Goal: Obtain resource: Download file/media

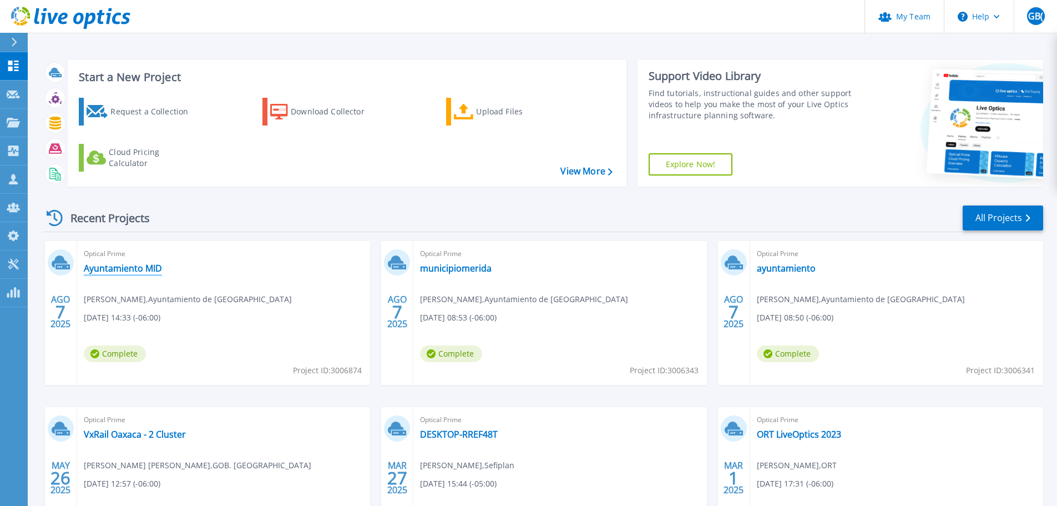
click at [109, 270] on link "Ayuntamiento MID" at bounding box center [123, 268] width 78 height 11
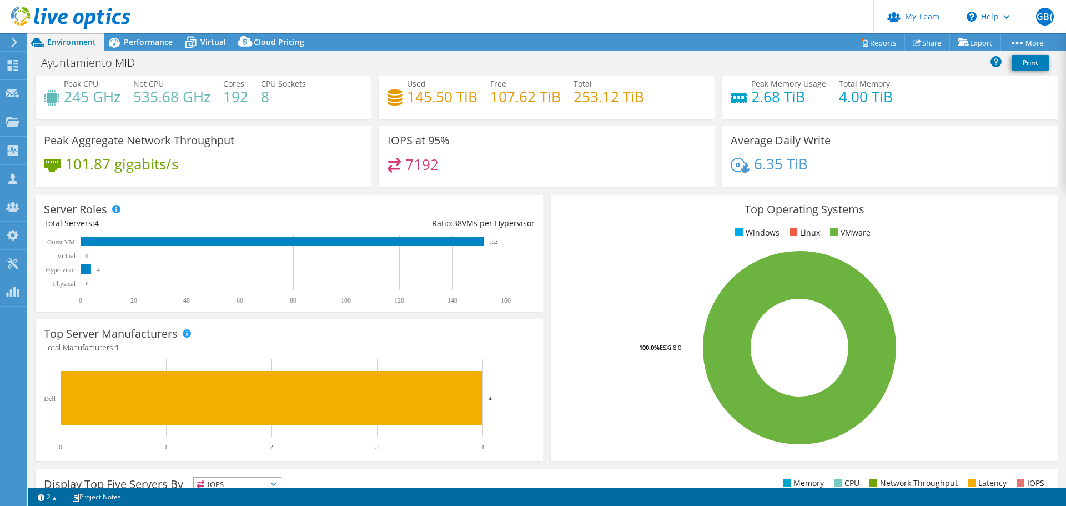
scroll to position [56, 0]
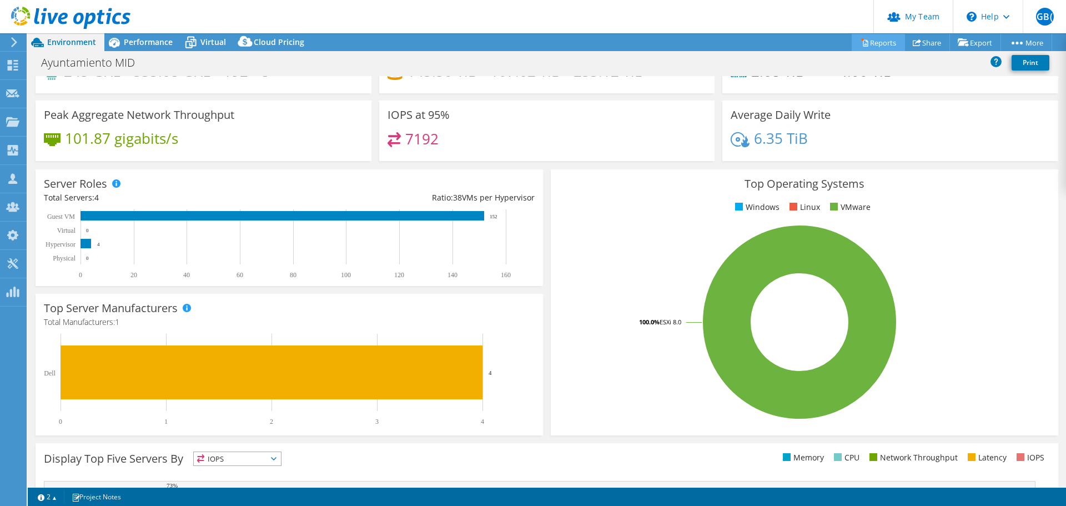
click at [861, 40] on circle at bounding box center [862, 39] width 2 height 2
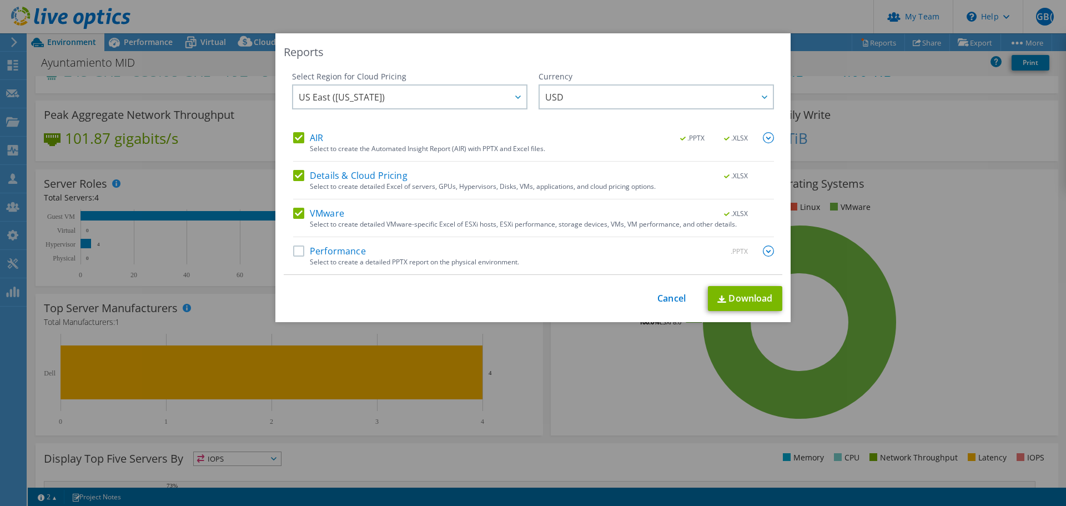
click at [400, 187] on div "Select to create detailed Excel of servers, GPUs, Hypervisors, Disks, VMs, appl…" at bounding box center [542, 187] width 464 height 8
click at [310, 184] on div "Select to create detailed Excel of servers, GPUs, Hypervisors, Disks, VMs, appl…" at bounding box center [542, 187] width 464 height 8
click at [298, 180] on label "Details & Cloud Pricing" at bounding box center [350, 175] width 114 height 11
click at [0, 0] on input "Details & Cloud Pricing" at bounding box center [0, 0] width 0 height 0
click at [296, 249] on label "Performance" at bounding box center [329, 250] width 73 height 11
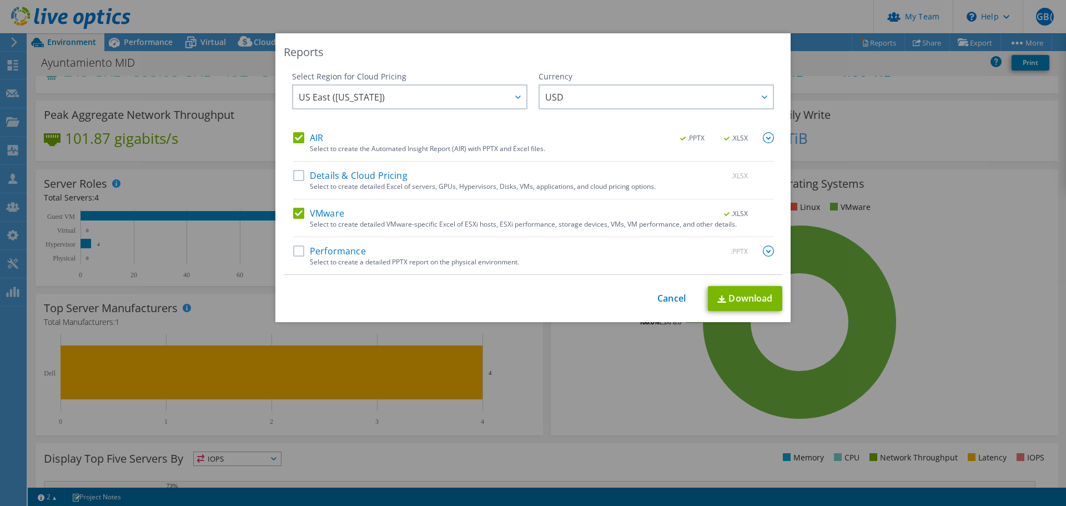
click at [0, 0] on input "Performance" at bounding box center [0, 0] width 0 height 0
click at [763, 250] on img at bounding box center [768, 250] width 11 height 11
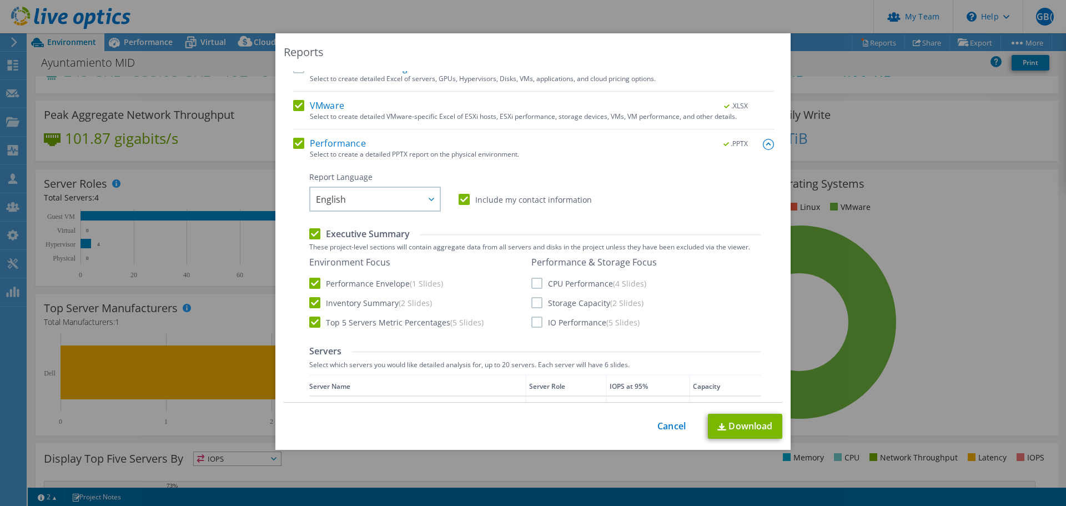
scroll to position [111, 0]
click at [550, 283] on label "CPU Performance (4 Slides)" at bounding box center [588, 279] width 115 height 11
click at [0, 0] on input "CPU Performance (4 Slides)" at bounding box center [0, 0] width 0 height 0
click at [550, 296] on label "Storage Capacity (2 Slides)" at bounding box center [587, 299] width 112 height 11
click at [0, 0] on input "Storage Capacity (2 Slides)" at bounding box center [0, 0] width 0 height 0
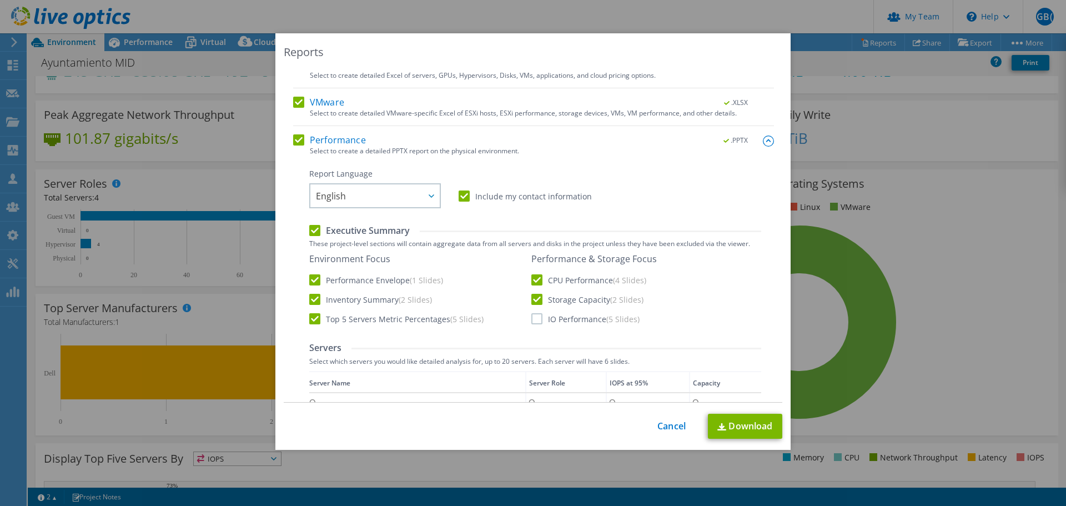
click at [550, 312] on div "Performance & Storage Focus CPU Performance (4 Slides) Storage Capacity (2 Slid…" at bounding box center [593, 288] width 125 height 71
click at [559, 327] on div "Report Language English Deutsch Español Français Italiano Polski Português Русс…" at bounding box center [535, 466] width 452 height 596
click at [564, 321] on label "IO Performance (5 Slides)" at bounding box center [585, 318] width 108 height 11
click at [0, 0] on input "IO Performance (5 Slides)" at bounding box center [0, 0] width 0 height 0
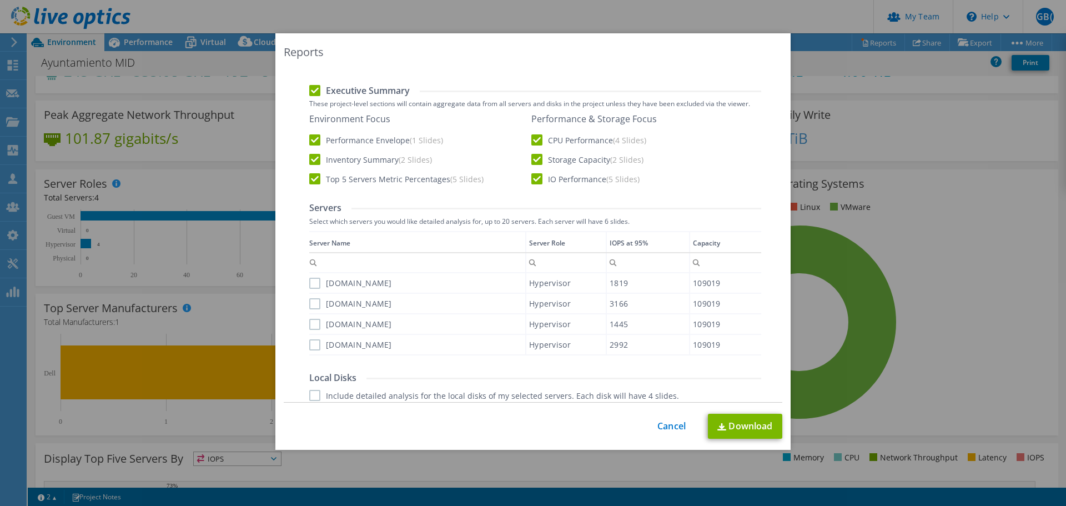
scroll to position [333, 0]
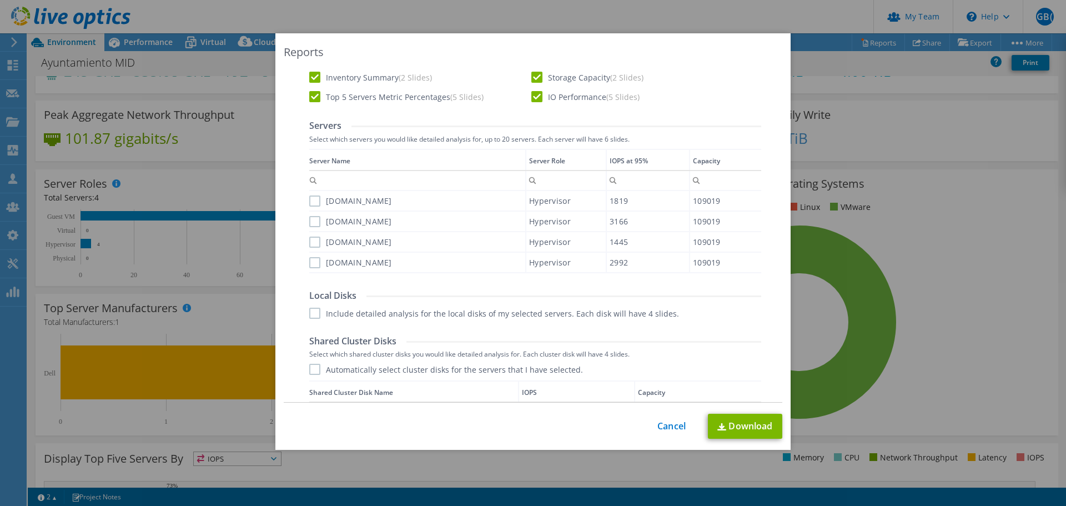
click at [412, 209] on div "[DOMAIN_NAME]" at bounding box center [417, 200] width 216 height 19
drag, startPoint x: 407, startPoint y: 205, endPoint x: 344, endPoint y: 210, distance: 63.4
click at [392, 205] on label "[DOMAIN_NAME]" at bounding box center [350, 200] width 83 height 11
click at [0, 0] on input "[DOMAIN_NAME]" at bounding box center [0, 0] width 0 height 0
drag, startPoint x: 319, startPoint y: 220, endPoint x: 318, endPoint y: 229, distance: 9.5
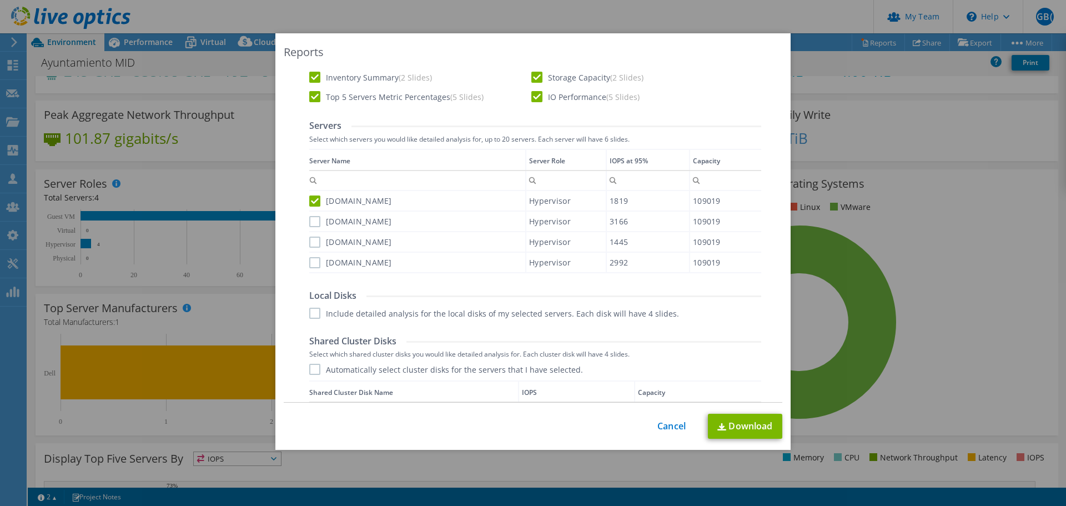
click at [319, 221] on label "[DOMAIN_NAME]" at bounding box center [350, 221] width 83 height 11
click at [0, 0] on input "[DOMAIN_NAME]" at bounding box center [0, 0] width 0 height 0
drag, startPoint x: 315, startPoint y: 236, endPoint x: 315, endPoint y: 247, distance: 11.1
click at [315, 238] on label "[DOMAIN_NAME]" at bounding box center [350, 241] width 83 height 11
click at [0, 0] on input "[DOMAIN_NAME]" at bounding box center [0, 0] width 0 height 0
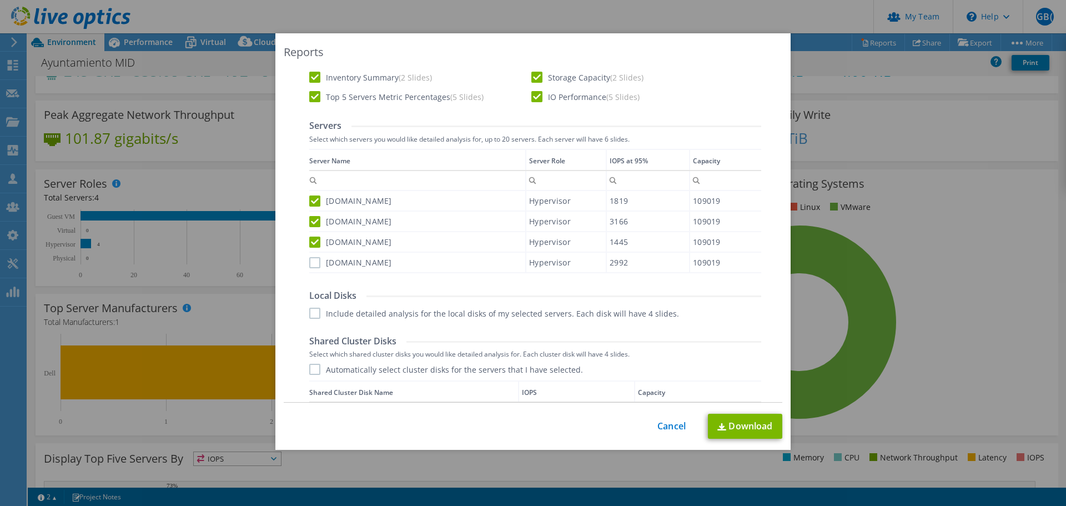
click at [314, 254] on div "[DOMAIN_NAME]" at bounding box center [417, 262] width 216 height 19
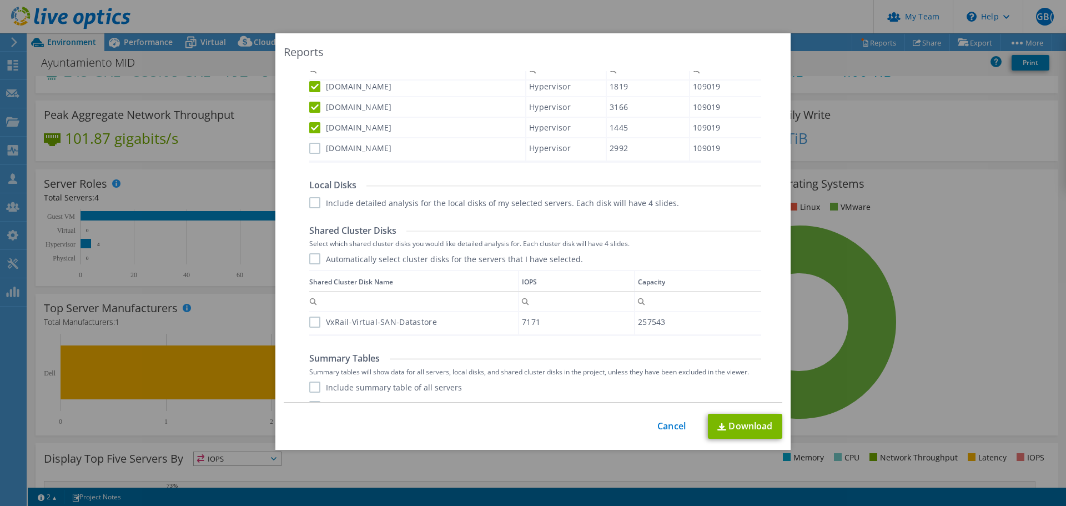
scroll to position [444, 0]
drag, startPoint x: 344, startPoint y: 202, endPoint x: 330, endPoint y: 219, distance: 22.1
click at [344, 203] on label "Include detailed analysis for the local disks of my selected servers. Each disk…" at bounding box center [494, 201] width 370 height 11
click at [0, 0] on input "Include detailed analysis for the local disks of my selected servers. Each disk…" at bounding box center [0, 0] width 0 height 0
click at [312, 254] on label "Automatically select cluster disks for the servers that I have selected." at bounding box center [446, 258] width 274 height 11
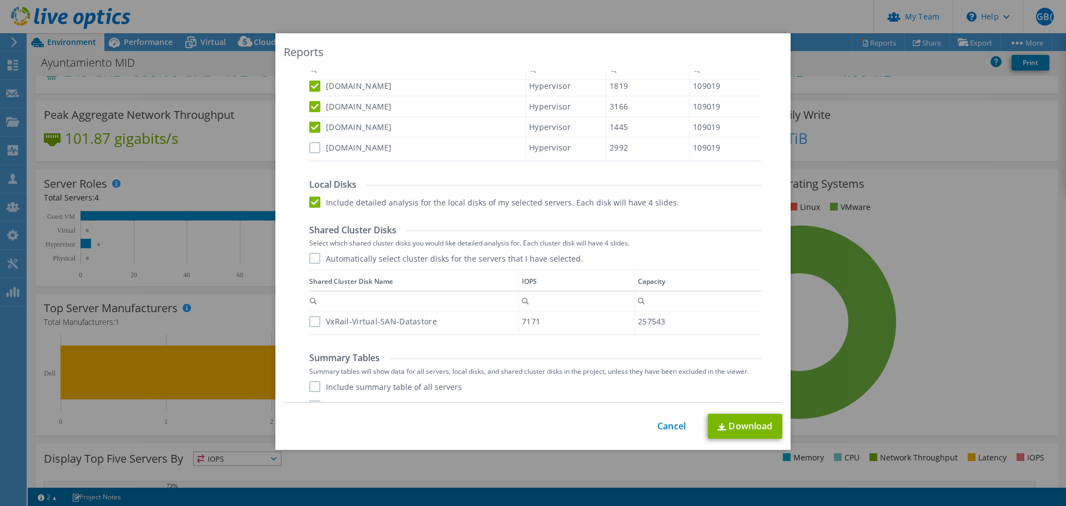
click at [0, 0] on input "Automatically select cluster disks for the servers that I have selected." at bounding box center [0, 0] width 0 height 0
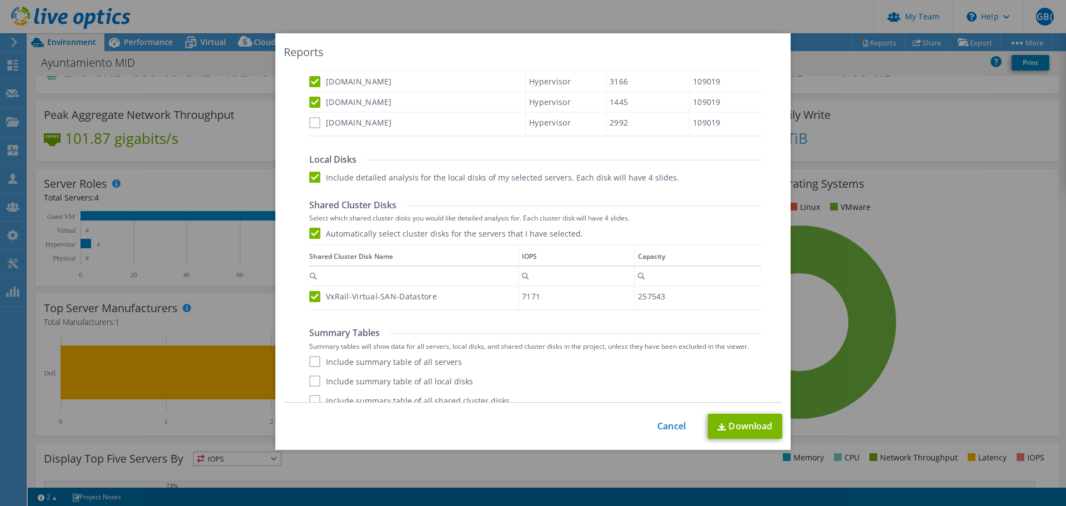
scroll to position [481, 0]
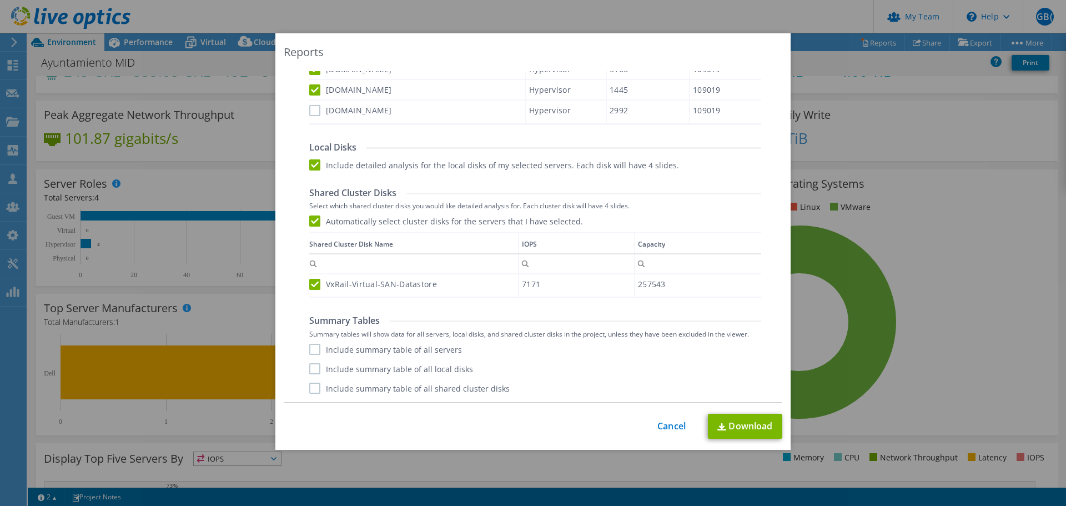
drag, startPoint x: 382, startPoint y: 344, endPoint x: 382, endPoint y: 351, distance: 7.2
click at [382, 345] on label "Include summary table of all servers" at bounding box center [385, 349] width 153 height 11
click at [0, 0] on input "Include summary table of all servers" at bounding box center [0, 0] width 0 height 0
drag, startPoint x: 383, startPoint y: 365, endPoint x: 384, endPoint y: 371, distance: 5.7
click at [384, 368] on label "Include summary table of all local disks" at bounding box center [391, 368] width 164 height 11
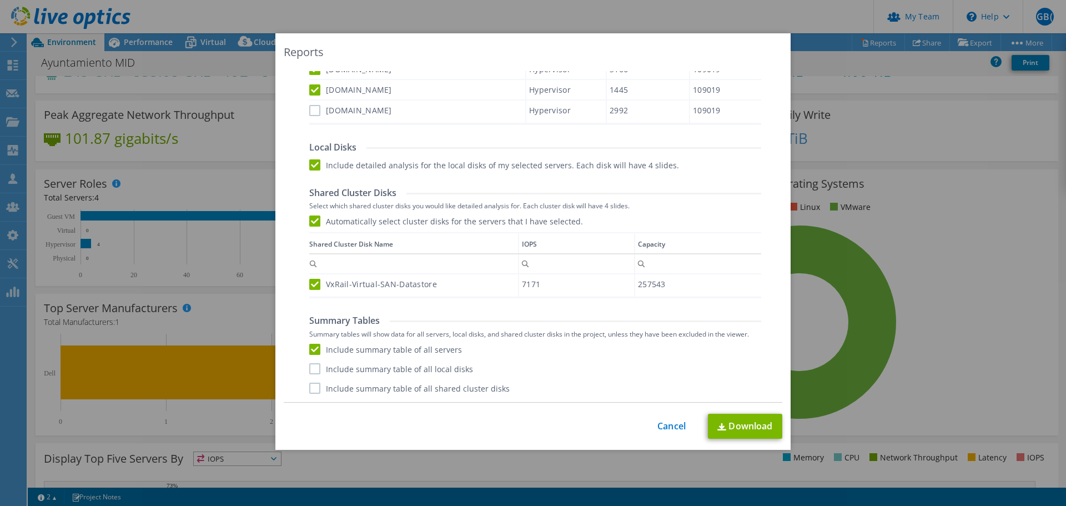
click at [0, 0] on input "Include summary table of all local disks" at bounding box center [0, 0] width 0 height 0
click at [387, 382] on label "Include summary table of all shared cluster disks" at bounding box center [409, 387] width 200 height 11
click at [0, 0] on input "Include summary table of all shared cluster disks" at bounding box center [0, 0] width 0 height 0
click at [749, 437] on link "Download" at bounding box center [745, 426] width 74 height 25
click at [669, 426] on link "Cancel" at bounding box center [671, 426] width 28 height 11
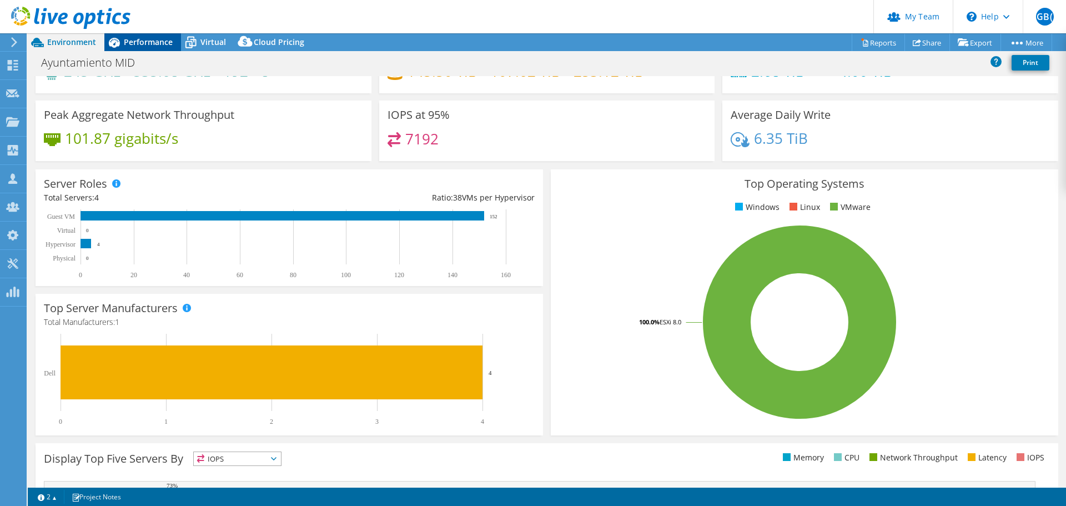
click at [162, 47] on div "Performance" at bounding box center [142, 42] width 77 height 18
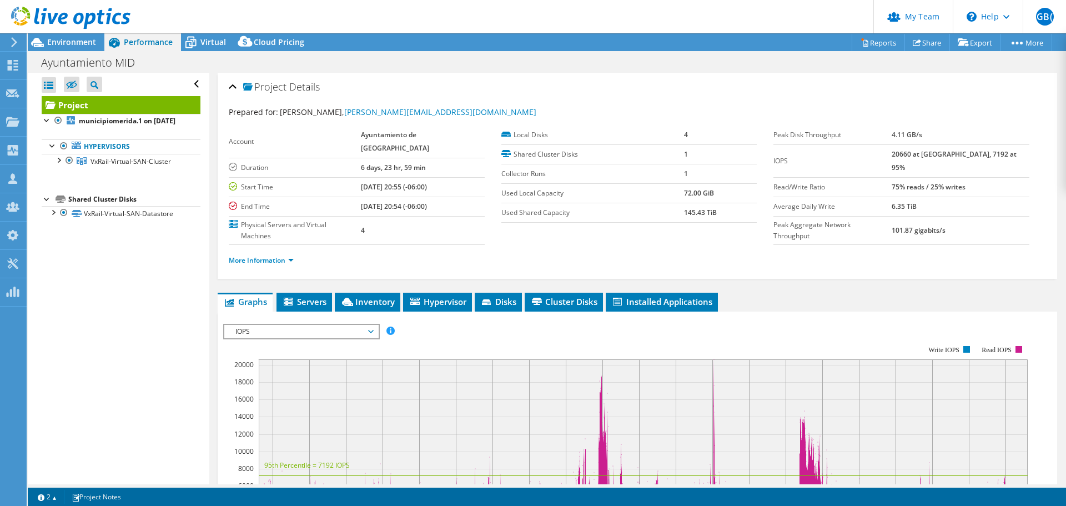
scroll to position [0, 0]
click at [263, 255] on link "More Information" at bounding box center [261, 259] width 65 height 9
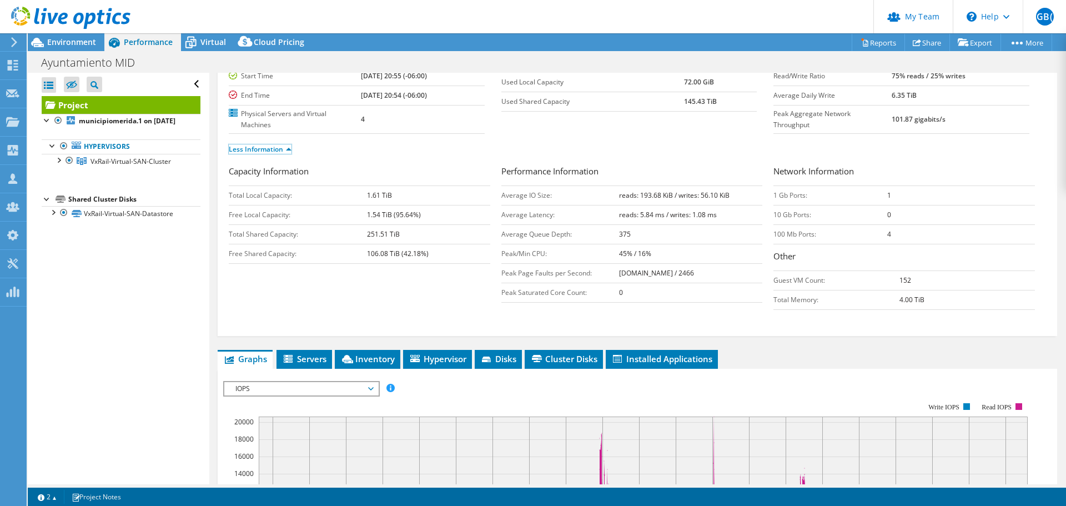
scroll to position [333, 0]
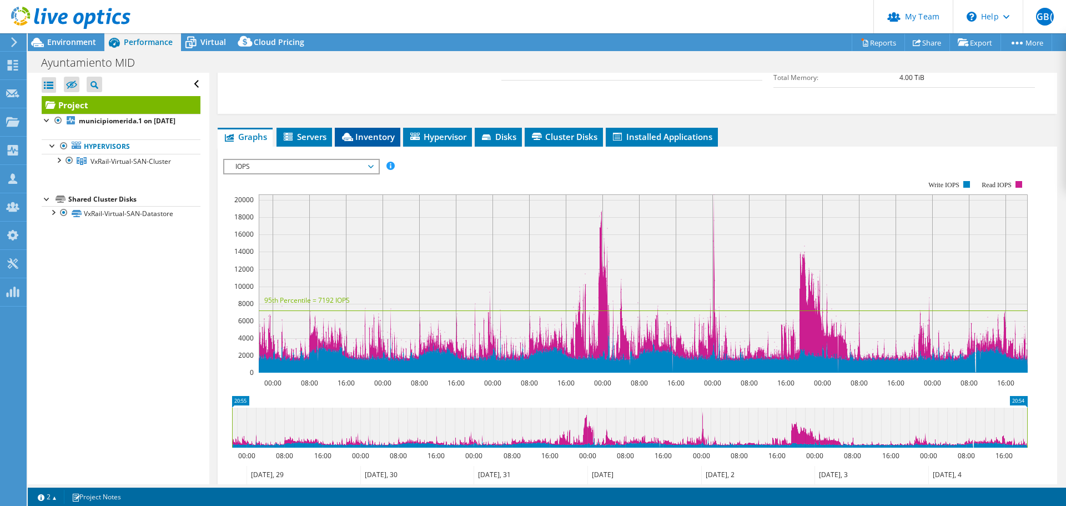
click at [370, 128] on li "Inventory" at bounding box center [367, 137] width 65 height 19
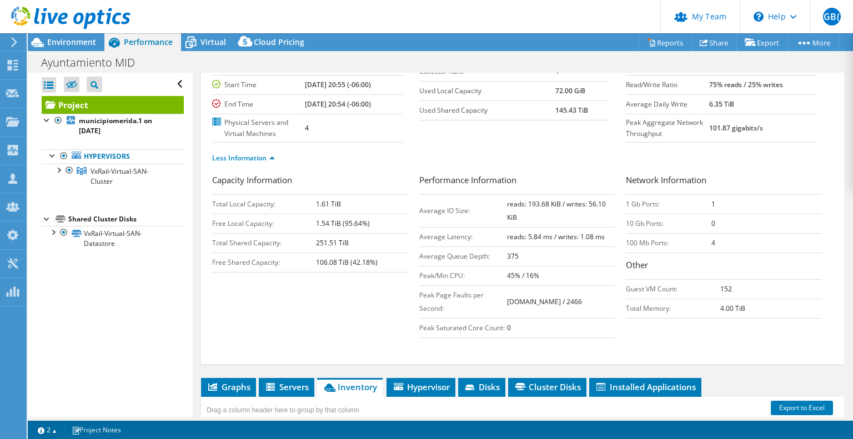
scroll to position [0, 0]
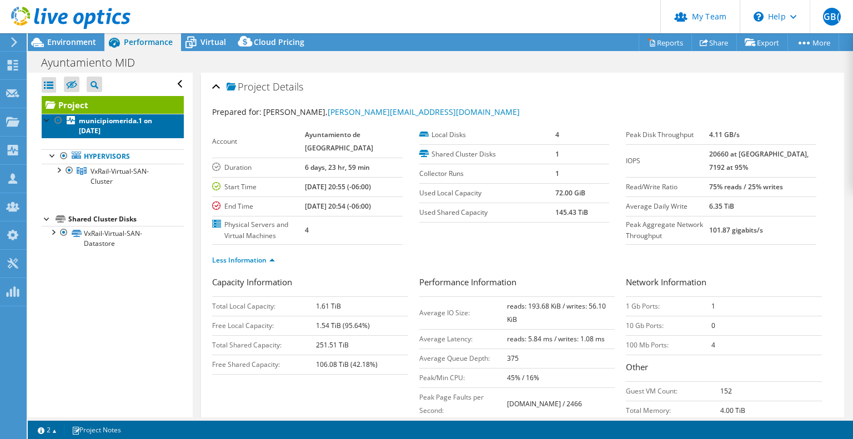
click at [119, 120] on b "municipiomerida.1 on [DATE]" at bounding box center [115, 125] width 73 height 19
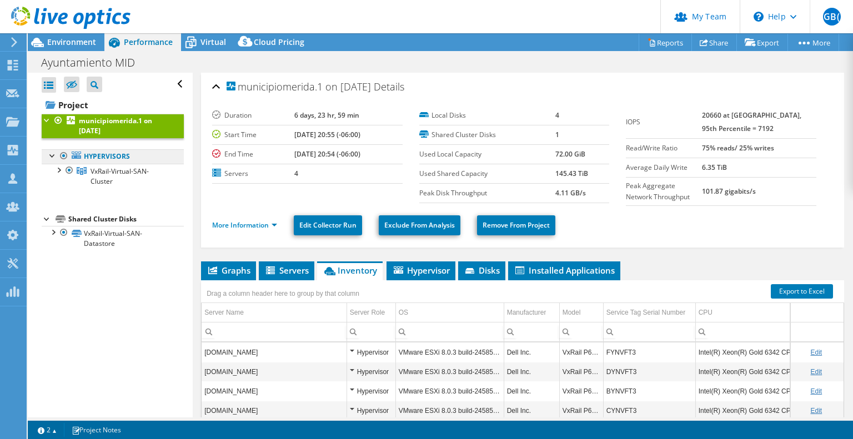
click at [114, 155] on link "Hypervisors" at bounding box center [113, 156] width 142 height 14
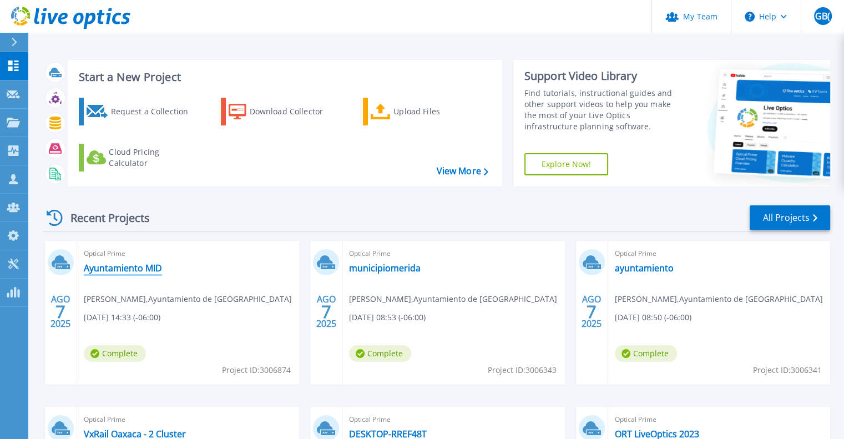
click at [152, 266] on link "Ayuntamiento MID" at bounding box center [123, 268] width 78 height 11
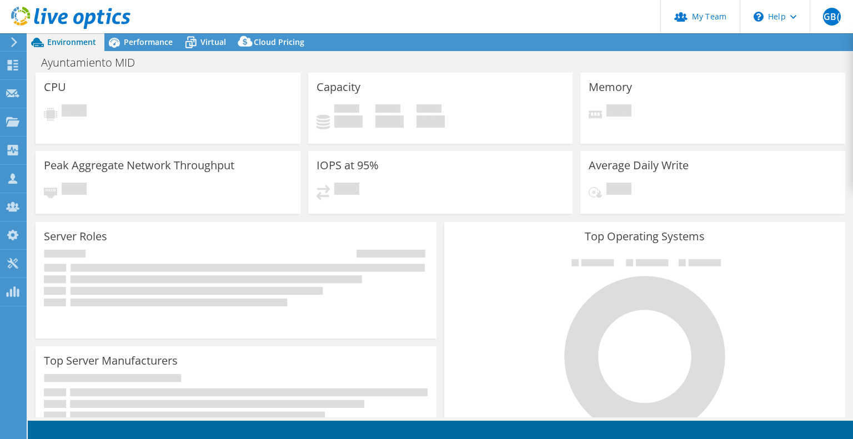
select select "USD"
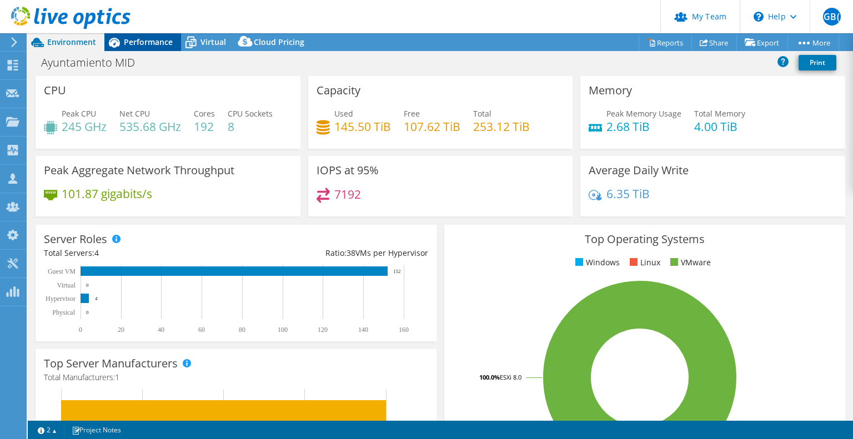
click at [147, 46] on span "Performance" at bounding box center [148, 42] width 49 height 11
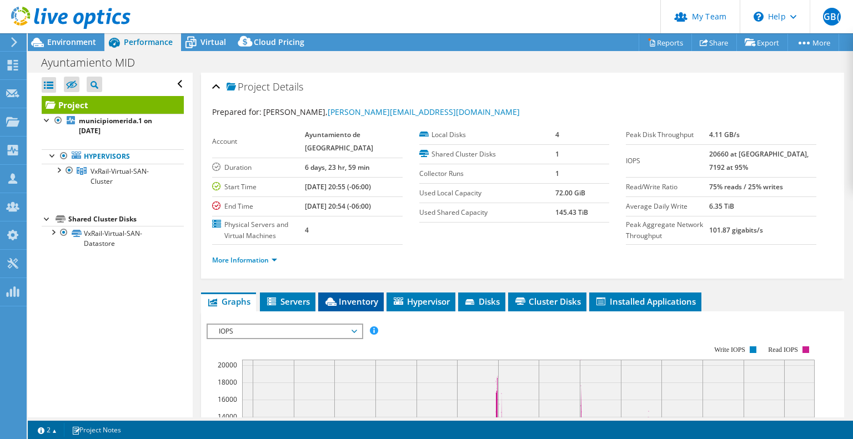
click at [370, 311] on li "Inventory" at bounding box center [350, 302] width 65 height 19
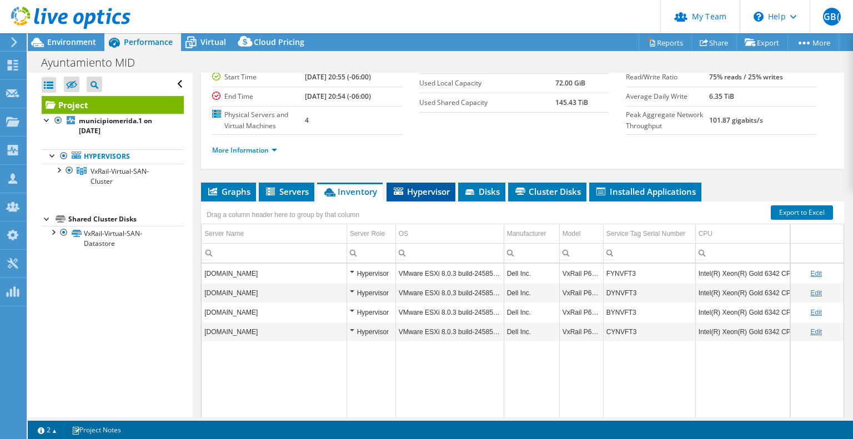
scroll to position [111, 0]
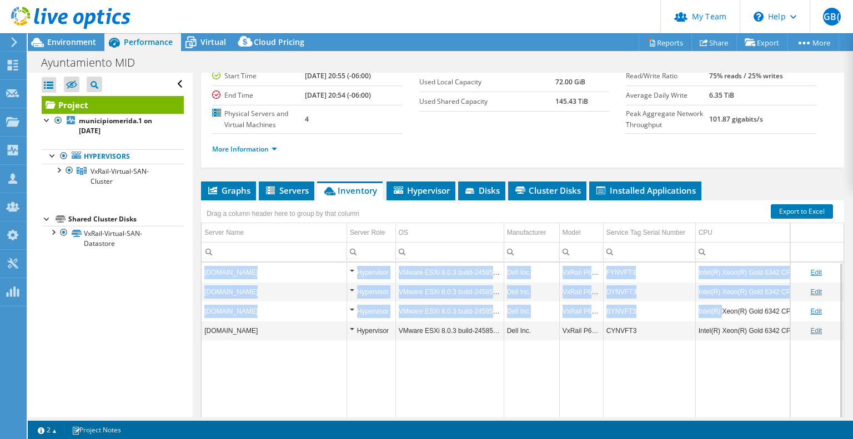
drag, startPoint x: 719, startPoint y: 339, endPoint x: 835, endPoint y: 341, distance: 116.0
click at [835, 341] on div "Project Details Prepared for: [PERSON_NAME], [PERSON_NAME][EMAIL_ADDRESS][DOMAI…" at bounding box center [522, 220] width 659 height 517
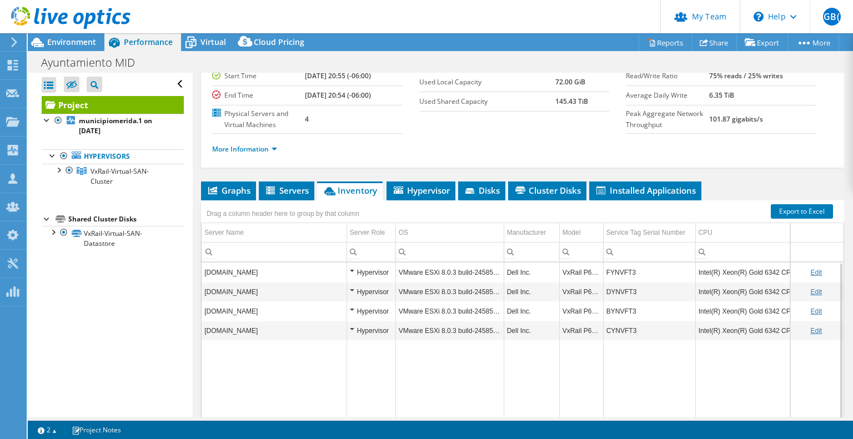
click at [757, 321] on td "Intel(R) Xeon(R) Gold 6342 CPU @ 2.80GHz 2.79 GHz" at bounding box center [775, 310] width 161 height 19
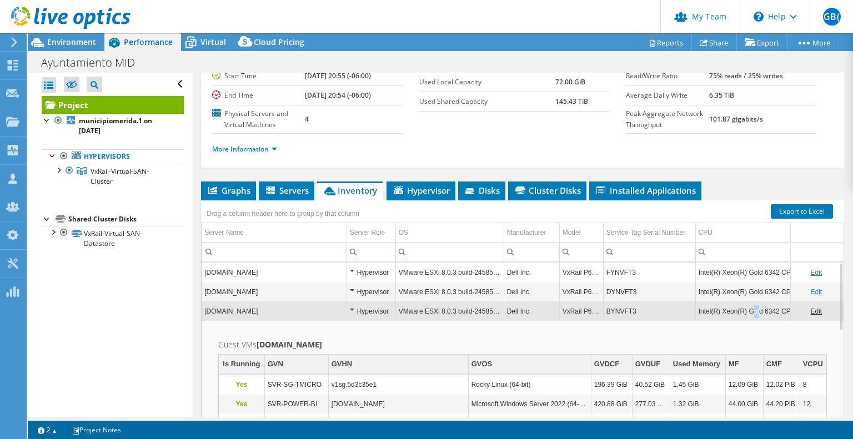
drag, startPoint x: 749, startPoint y: 337, endPoint x: 757, endPoint y: 337, distance: 8.3
click at [757, 321] on td "Intel(R) Xeon(R) Gold 6342 CPU @ 2.80GHz 2.79 GHz" at bounding box center [775, 310] width 161 height 19
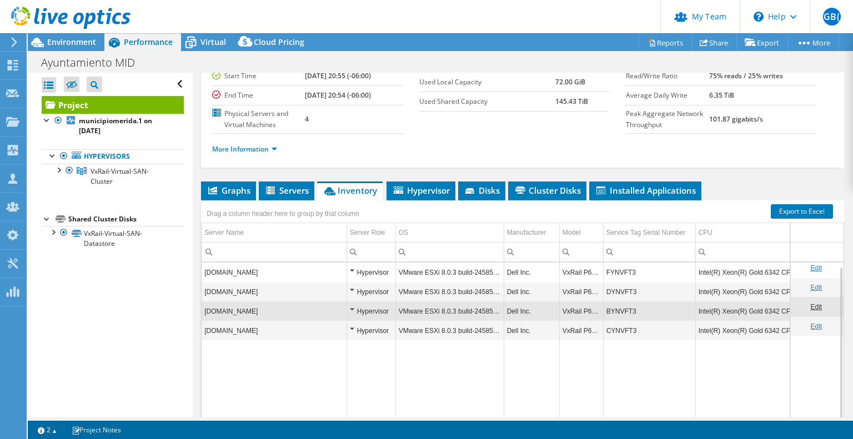
scroll to position [167, 0]
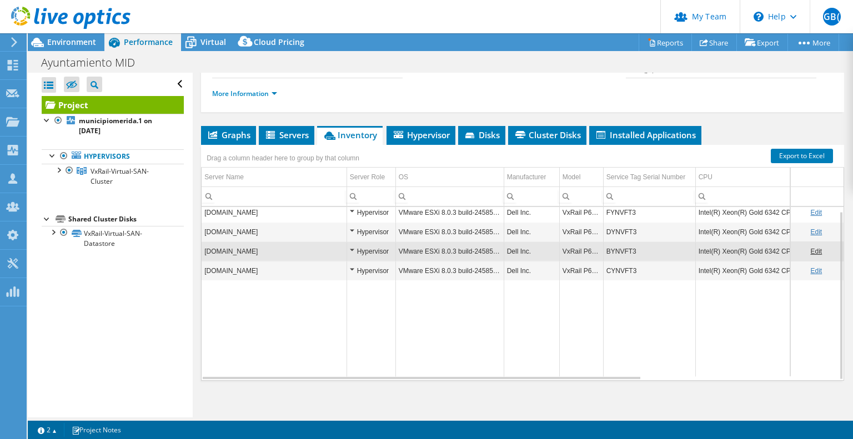
click at [730, 281] on td "Intel(R) Xeon(R) Gold 6342 CPU @ 2.80GHz 2.79 GHz" at bounding box center [775, 270] width 161 height 19
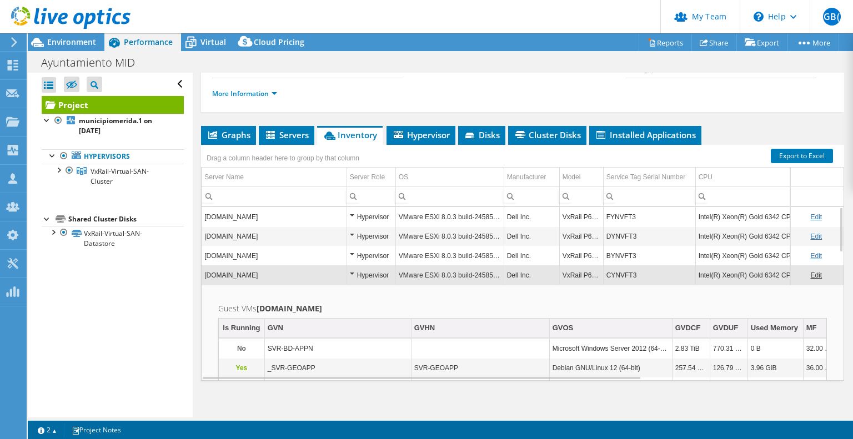
click at [710, 226] on td "Intel(R) Xeon(R) Gold 6342 CPU @ 2.80GHz 2.79 GHz" at bounding box center [775, 216] width 161 height 19
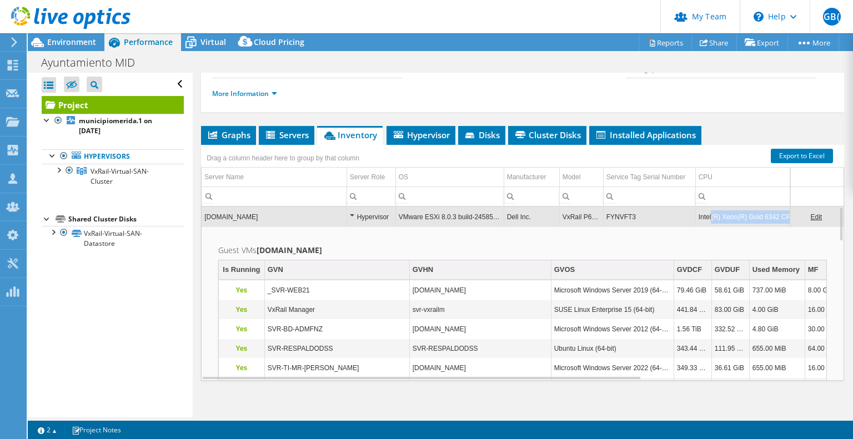
drag, startPoint x: 710, startPoint y: 238, endPoint x: 792, endPoint y: 241, distance: 81.6
click at [792, 241] on div "[DOMAIN_NAME] Hypervisor VMware ESXi 8.0.3 build-24585383 Dell Inc. VxRail P670…" at bounding box center [522, 293] width 643 height 174
click at [287, 140] on span "Servers" at bounding box center [286, 134] width 44 height 11
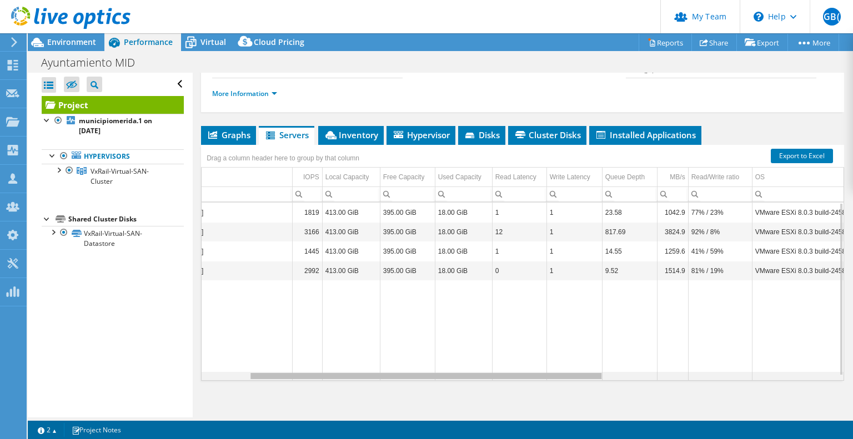
scroll to position [0, 97]
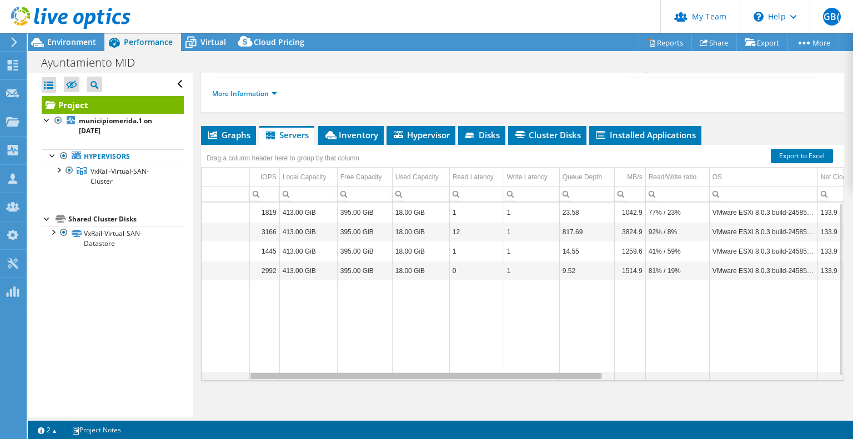
drag, startPoint x: 528, startPoint y: 401, endPoint x: 597, endPoint y: 405, distance: 68.9
click at [597, 405] on body "GB( Partner Team Admin [PERSON_NAME] ([PERSON_NAME]) [EMAIL_ADDRESS][PERSON_NAM…" at bounding box center [426, 219] width 853 height 439
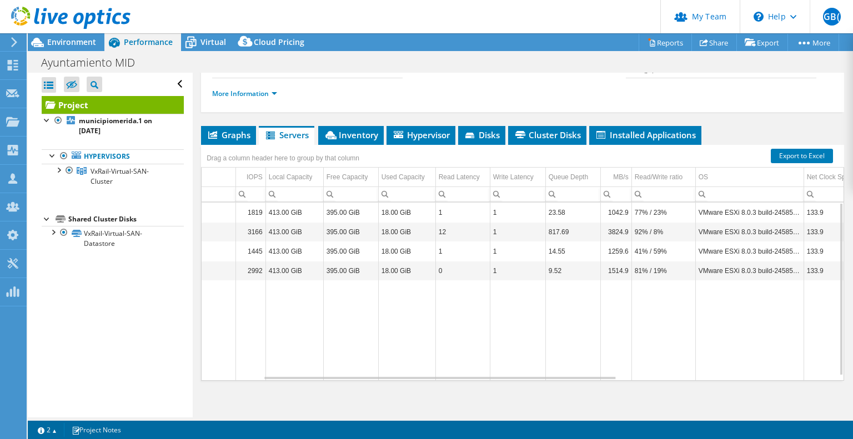
drag, startPoint x: 597, startPoint y: 405, endPoint x: 735, endPoint y: 411, distance: 138.4
click at [746, 404] on div "Graphs Servers Inventory Hypervisor Disks Cluster Disks Installed Applications …" at bounding box center [522, 265] width 643 height 278
click at [734, 404] on div "Graphs Servers Inventory Hypervisor Disks Cluster Disks Installed Applications …" at bounding box center [522, 265] width 643 height 278
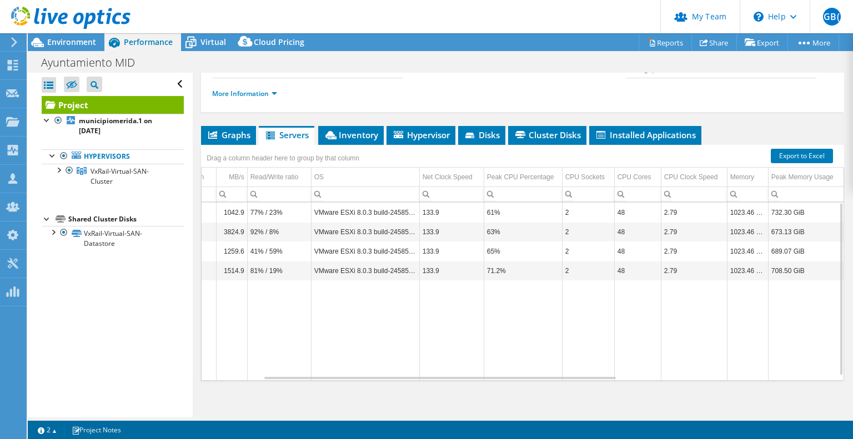
click at [737, 380] on div "Data grid" at bounding box center [522, 378] width 642 height 4
click at [504, 380] on td "Data grid" at bounding box center [522, 330] width 78 height 100
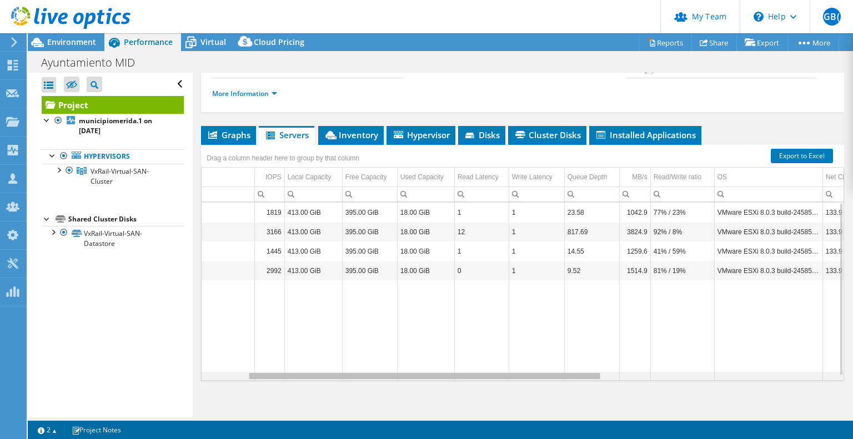
scroll to position [0, 0]
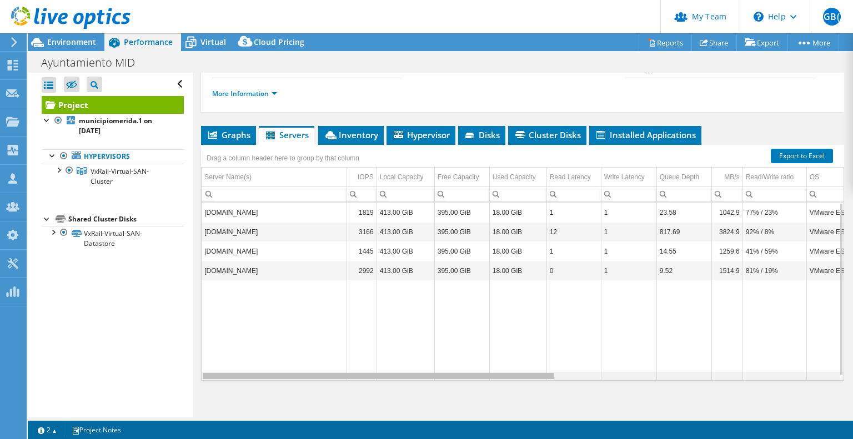
drag, startPoint x: 504, startPoint y: 402, endPoint x: 117, endPoint y: 392, distance: 387.0
click at [117, 392] on body "GB( Partner Team Admin [PERSON_NAME] ([PERSON_NAME]) [EMAIL_ADDRESS][PERSON_NAM…" at bounding box center [426, 219] width 853 height 439
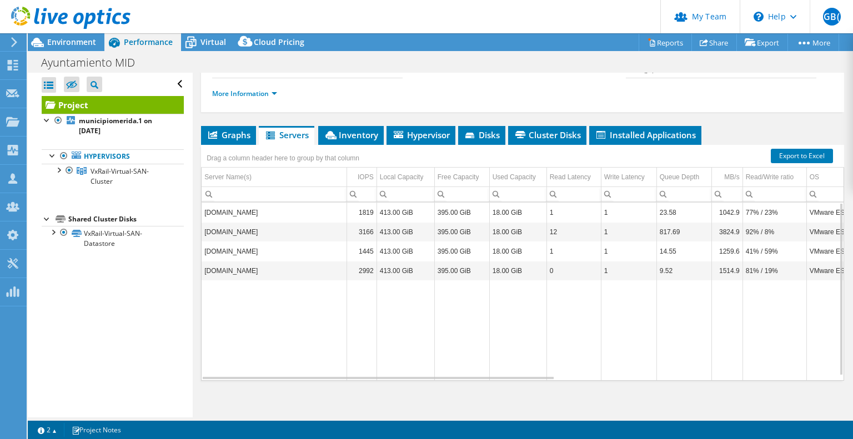
drag, startPoint x: 389, startPoint y: 399, endPoint x: 593, endPoint y: 402, distance: 204.8
click at [595, 380] on div "[DOMAIN_NAME] 1819 413.00 GiB 395.00 GiB 18.00 GiB 1 1 23.58 1042.9 77% / 23% V…" at bounding box center [522, 292] width 642 height 178
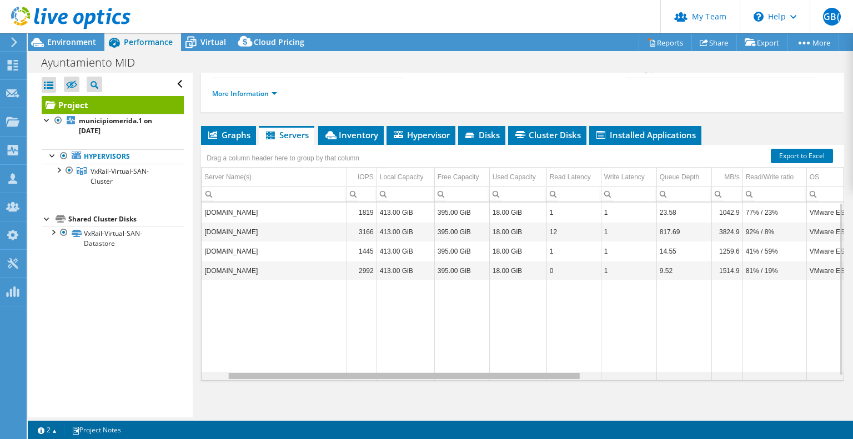
drag, startPoint x: 531, startPoint y: 401, endPoint x: 563, endPoint y: 401, distance: 32.2
click at [563, 401] on body "GB( Partner Team Admin [PERSON_NAME] ([PERSON_NAME]) [EMAIL_ADDRESS][PERSON_NAM…" at bounding box center [426, 219] width 853 height 439
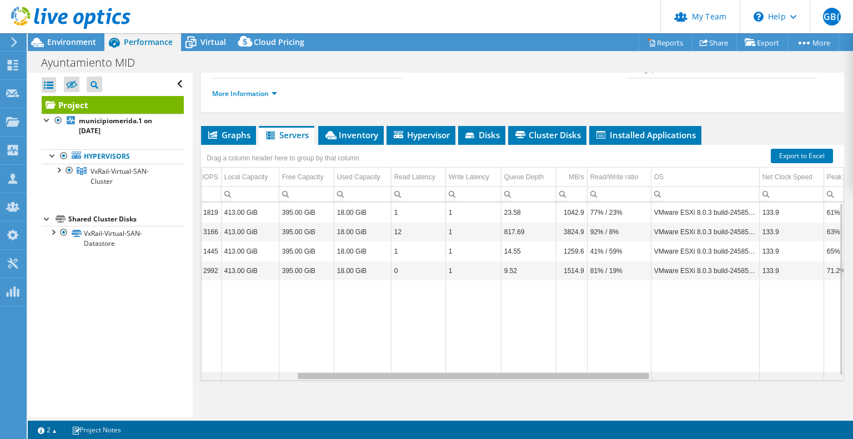
scroll to position [0, 191]
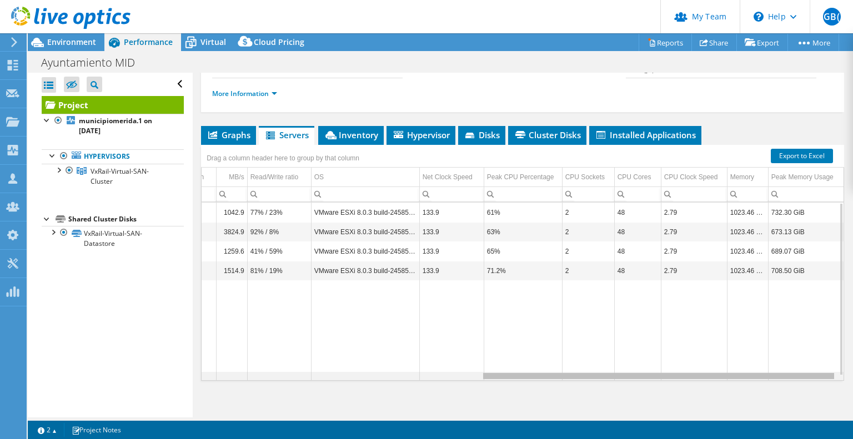
drag, startPoint x: 553, startPoint y: 401, endPoint x: 841, endPoint y: 397, distance: 288.7
click at [841, 397] on body "GB( Partner Team Admin [PERSON_NAME] ([PERSON_NAME]) [EMAIL_ADDRESS][PERSON_NAM…" at bounding box center [426, 219] width 853 height 439
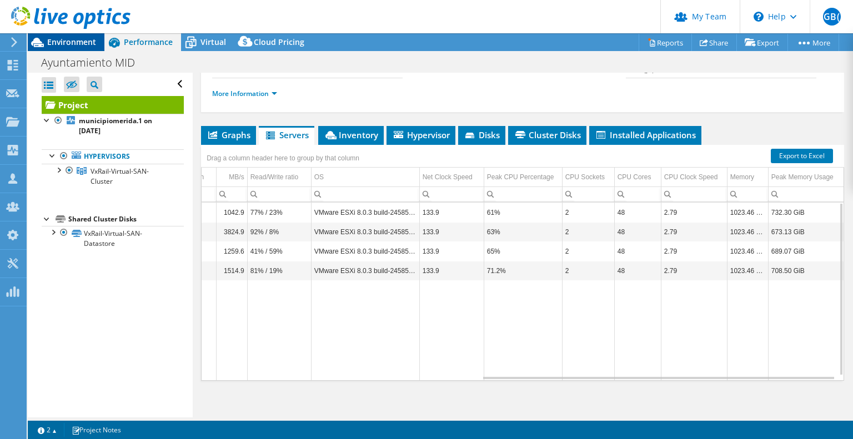
click at [84, 41] on span "Environment" at bounding box center [71, 42] width 49 height 11
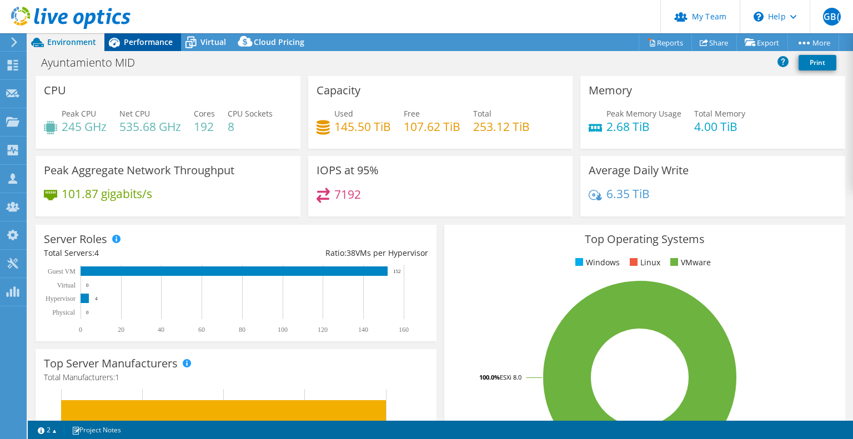
click at [156, 42] on span "Performance" at bounding box center [148, 42] width 49 height 11
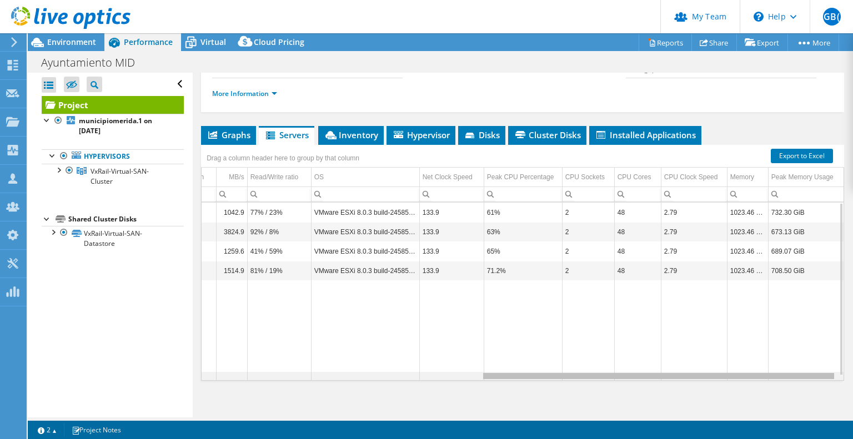
drag, startPoint x: 504, startPoint y: 401, endPoint x: 612, endPoint y: 400, distance: 108.2
click at [612, 400] on body "GB( Partner Team Admin [PERSON_NAME] ([PERSON_NAME]) [EMAIL_ADDRESS][PERSON_NAM…" at bounding box center [426, 219] width 853 height 439
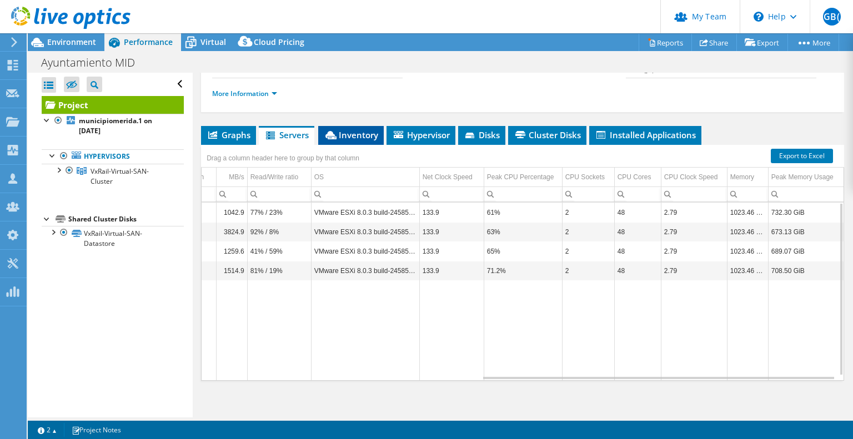
click at [356, 140] on span "Inventory" at bounding box center [351, 134] width 54 height 11
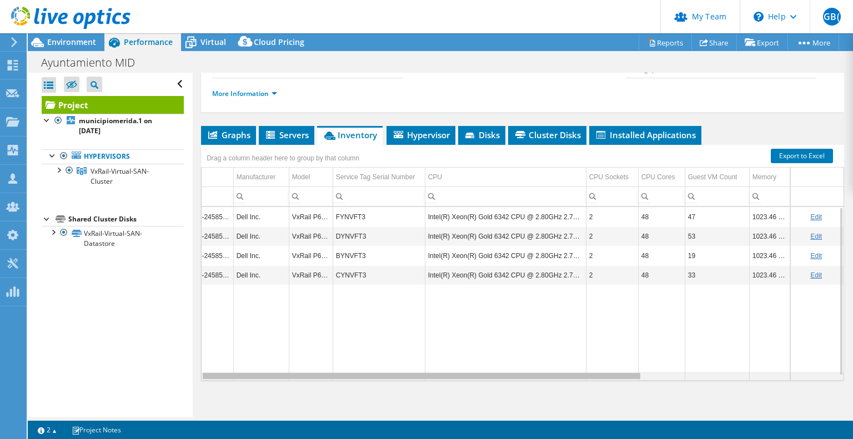
scroll to position [0, 0]
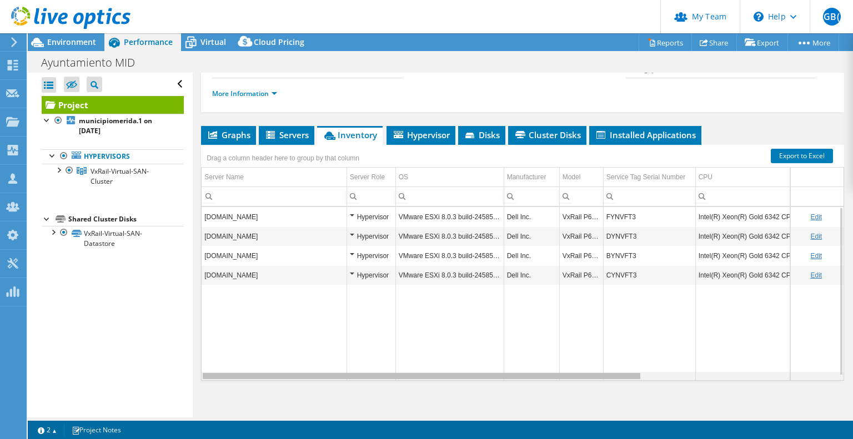
drag, startPoint x: 518, startPoint y: 401, endPoint x: 233, endPoint y: 402, distance: 284.7
click at [233, 402] on body "GB( Partner Team Admin [PERSON_NAME] ([PERSON_NAME]) [EMAIL_ADDRESS][PERSON_NAM…" at bounding box center [426, 219] width 853 height 439
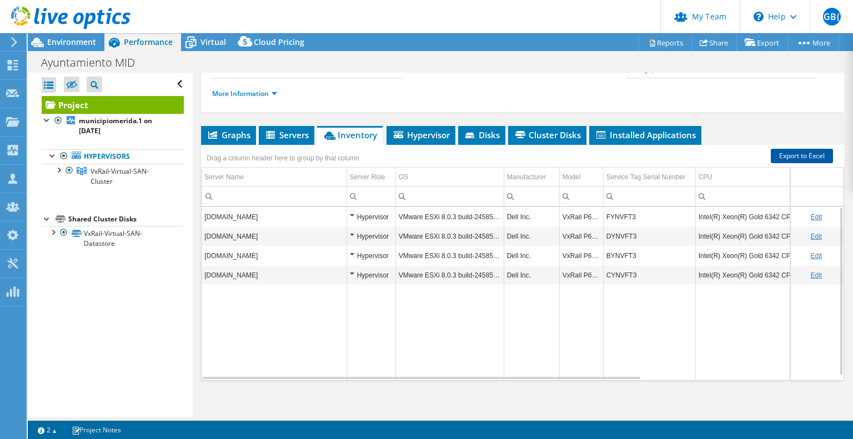
click at [778, 163] on link "Export to Excel" at bounding box center [801, 156] width 62 height 14
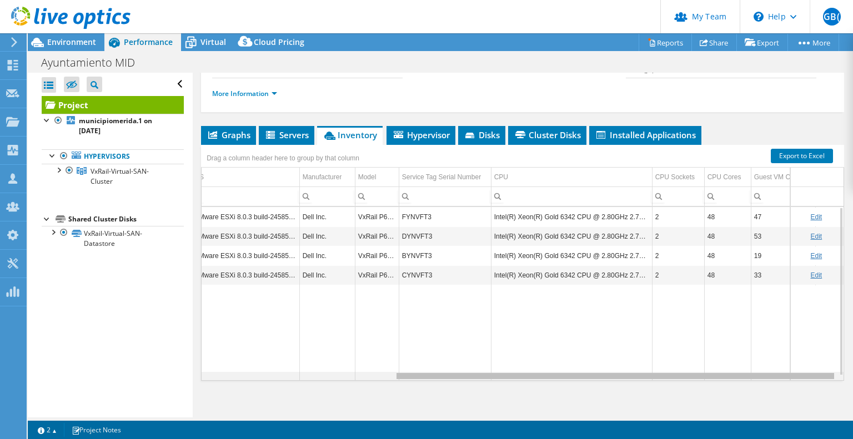
scroll to position [0, 279]
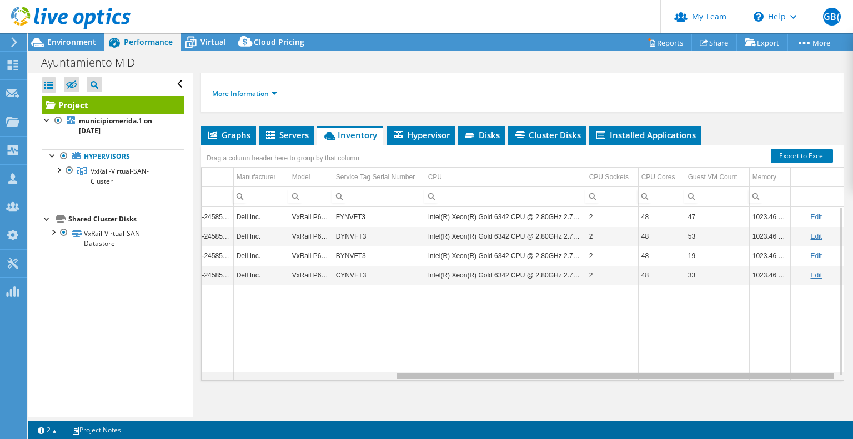
drag, startPoint x: 592, startPoint y: 400, endPoint x: 849, endPoint y: 411, distance: 257.8
click at [849, 411] on body "GB( Partner Team Admin [PERSON_NAME] ([PERSON_NAME]) [EMAIL_ADDRESS][PERSON_NAM…" at bounding box center [426, 219] width 853 height 439
